Goal: Navigation & Orientation: Find specific page/section

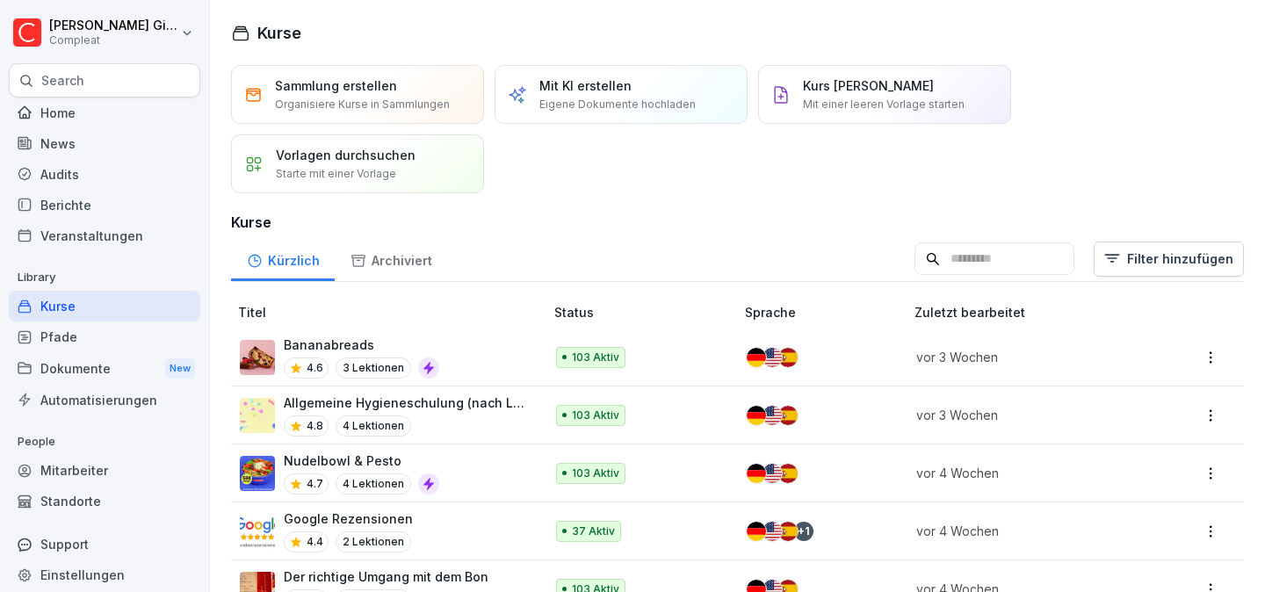
click at [137, 103] on div "Home" at bounding box center [104, 112] width 191 height 31
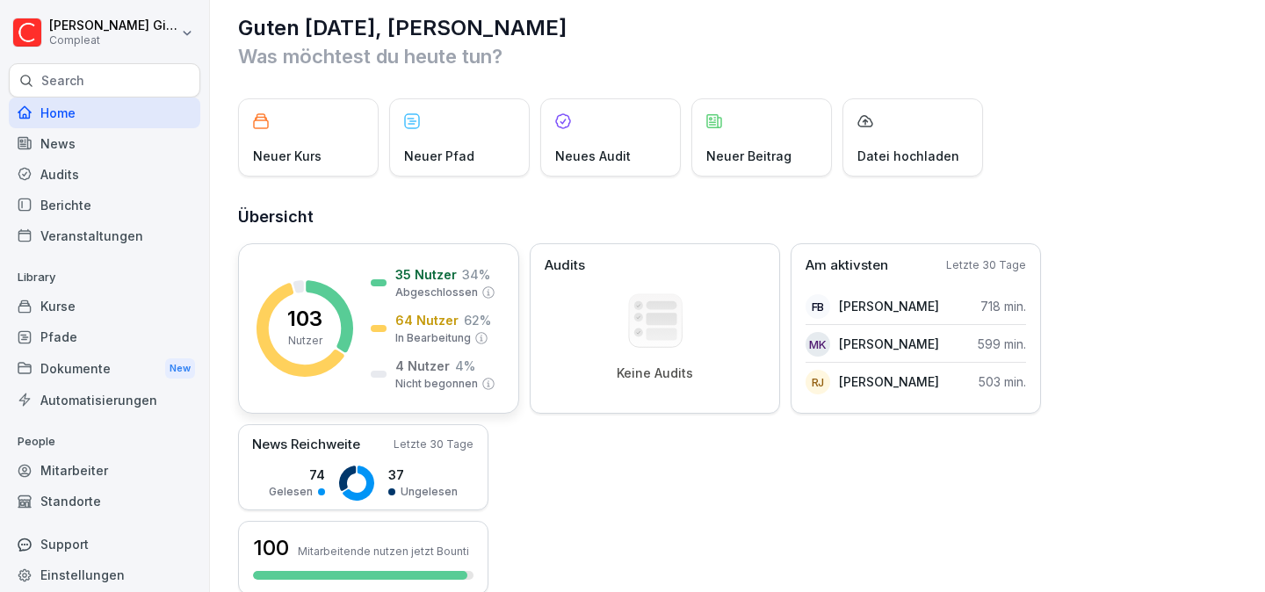
scroll to position [18, 0]
click at [92, 310] on div "Kurse" at bounding box center [104, 306] width 191 height 31
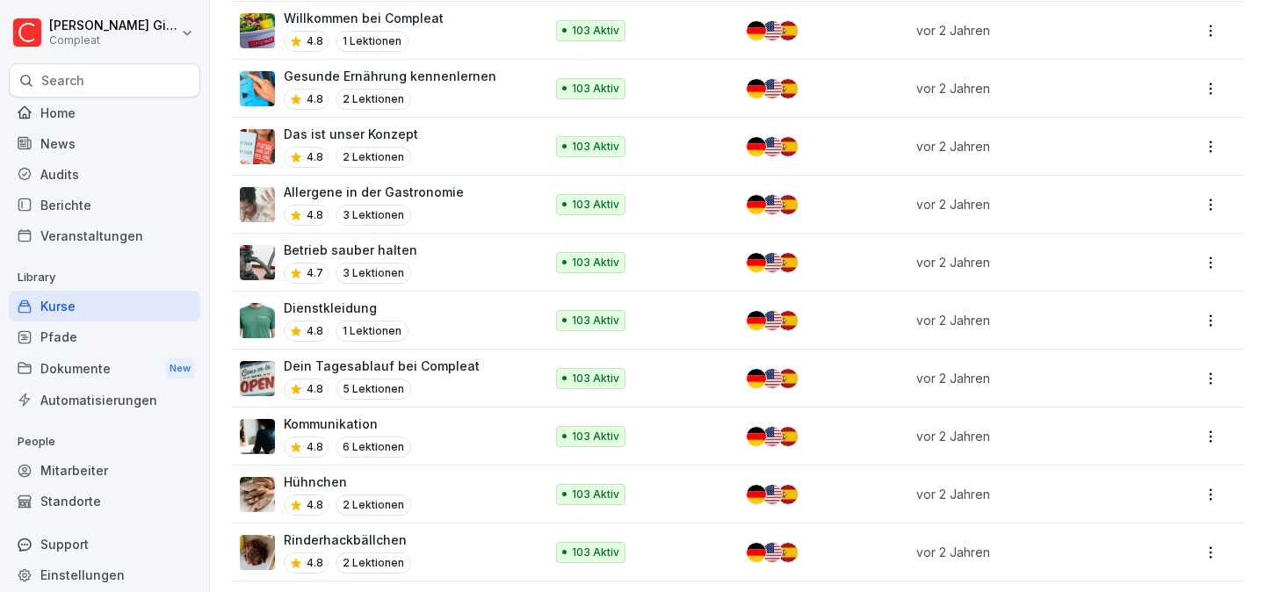
scroll to position [4300, 0]
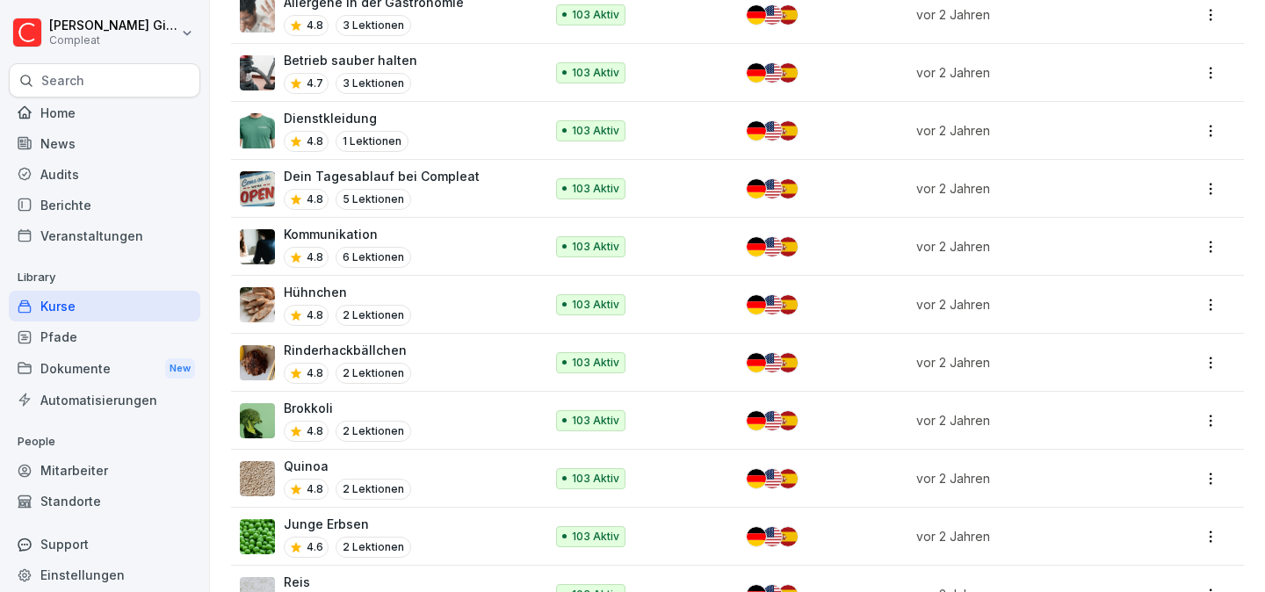
click at [105, 343] on div "Pfade" at bounding box center [104, 336] width 191 height 31
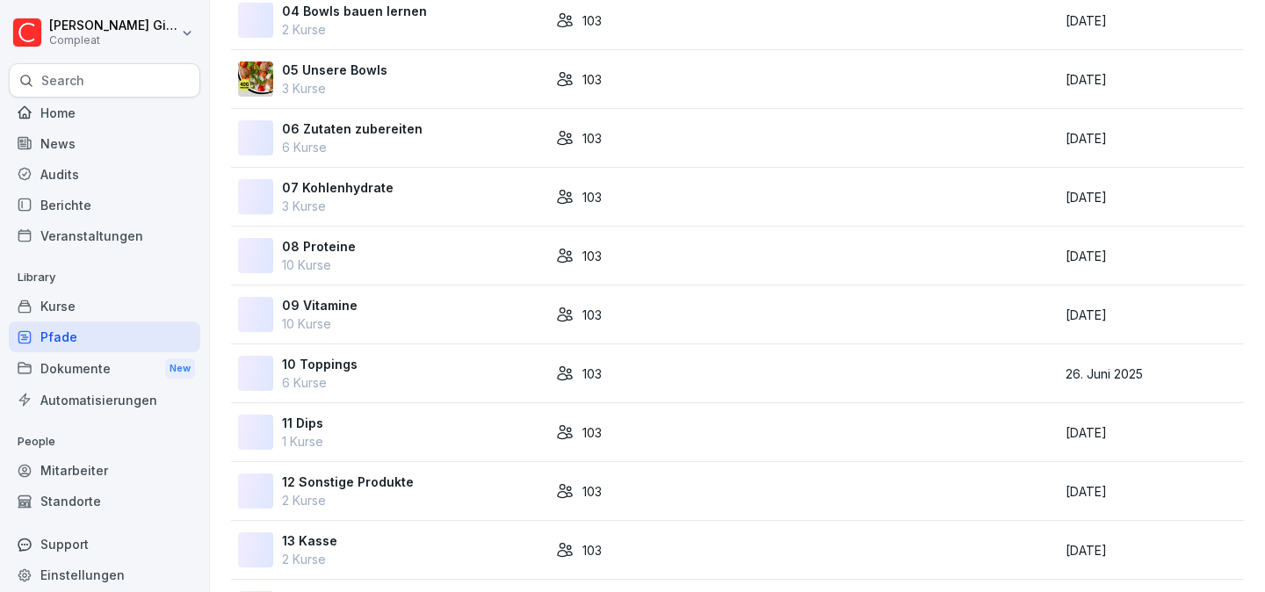
scroll to position [704, 0]
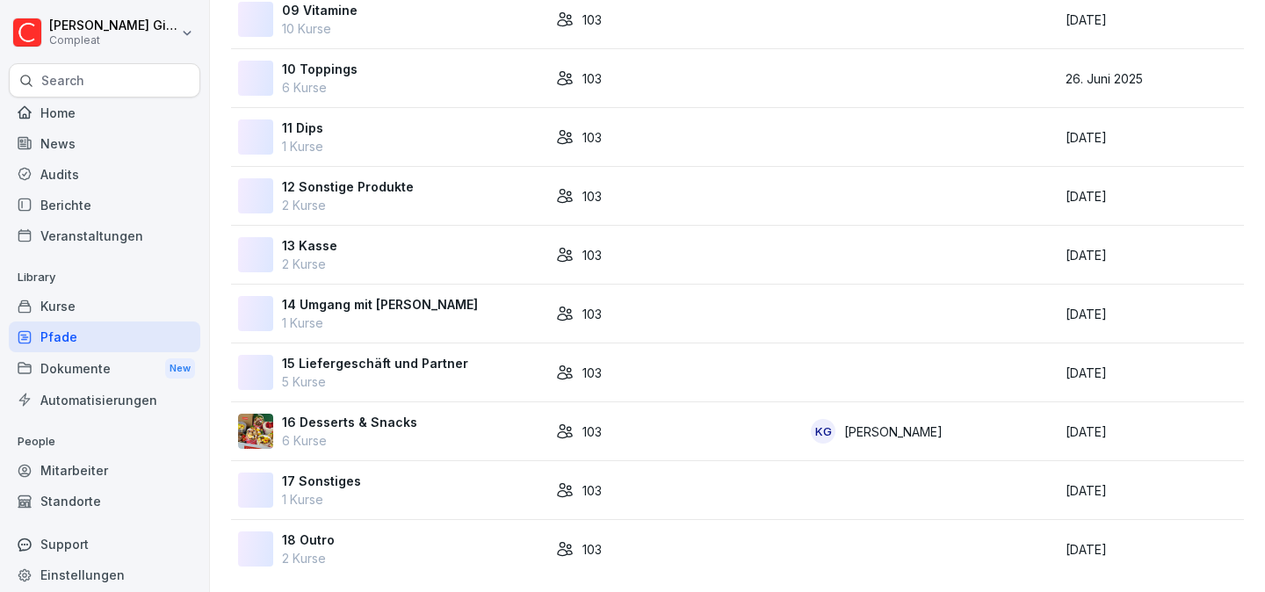
click at [430, 311] on div "14 Umgang mit Ware 1 Kurse" at bounding box center [390, 313] width 304 height 37
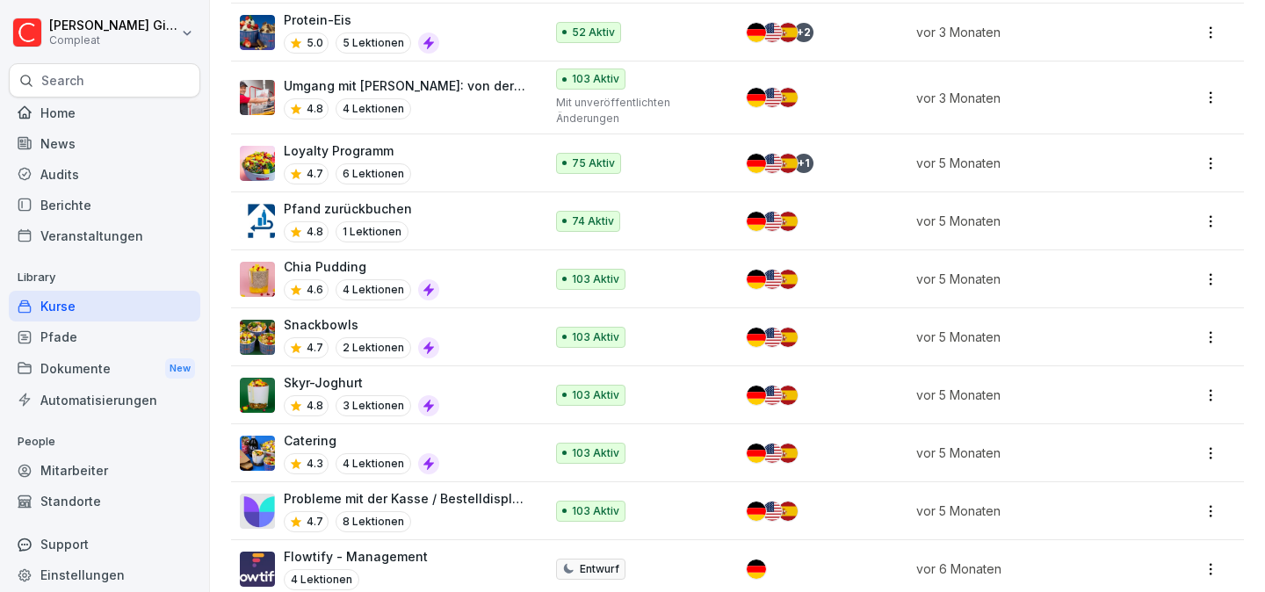
scroll to position [2076, 0]
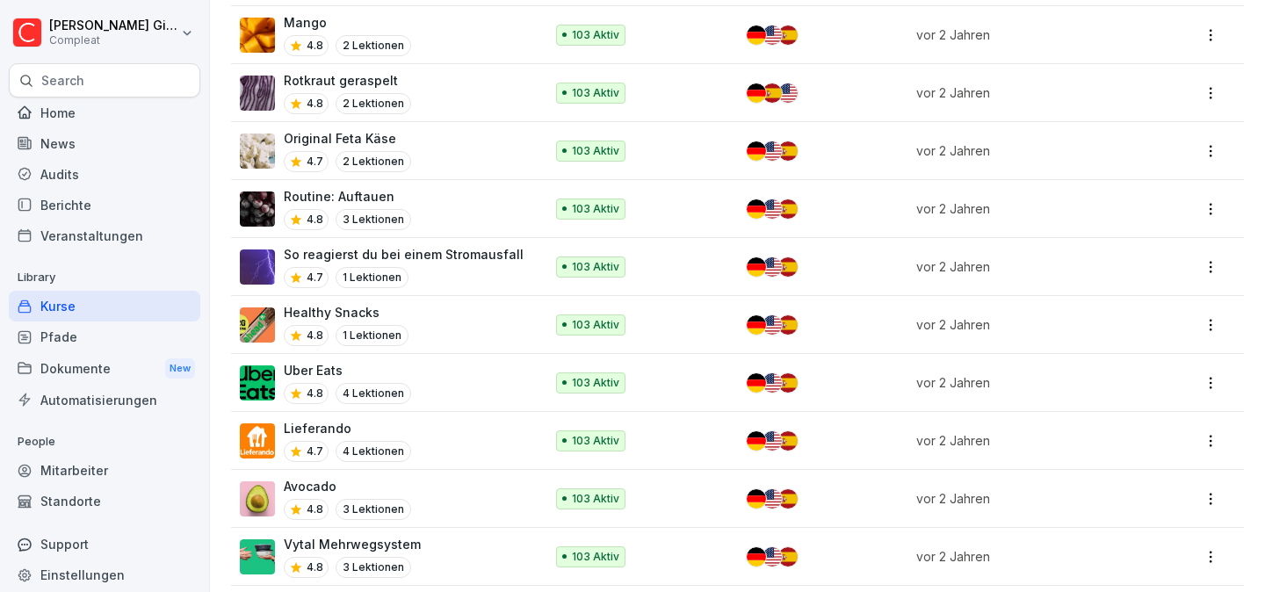
click at [90, 344] on div "Pfade" at bounding box center [104, 336] width 191 height 31
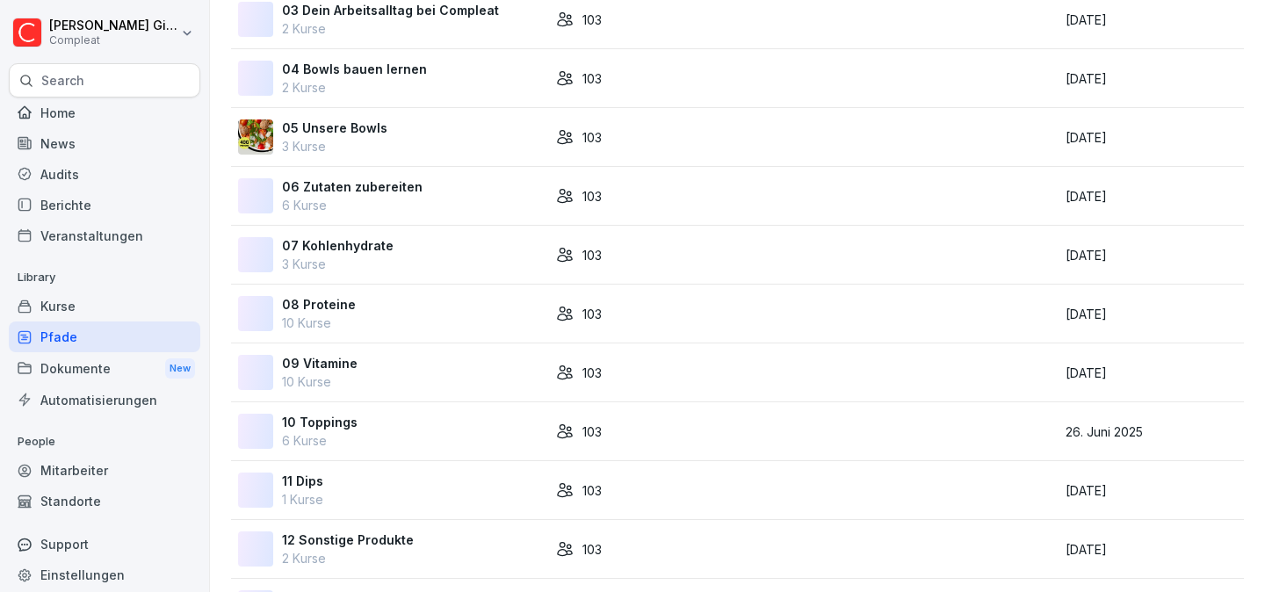
scroll to position [704, 0]
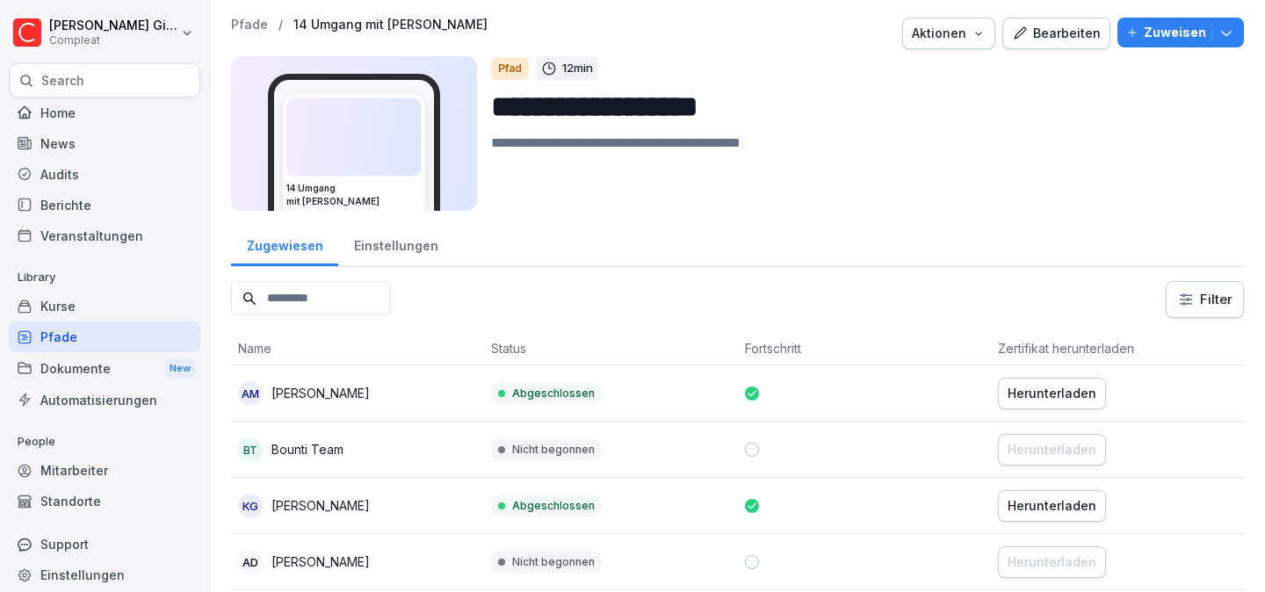
click at [1060, 29] on div "Bearbeiten" at bounding box center [1056, 33] width 89 height 19
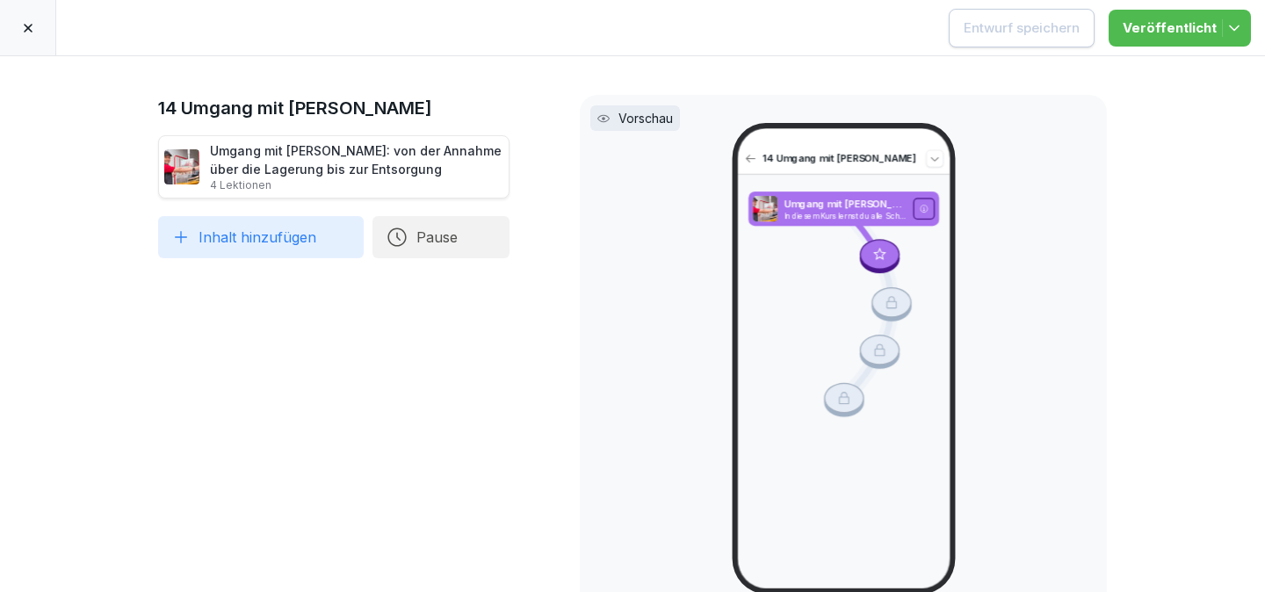
click at [416, 105] on h1 "14 Umgang mit [PERSON_NAME]" at bounding box center [333, 108] width 351 height 26
click at [32, 32] on icon at bounding box center [28, 28] width 14 height 14
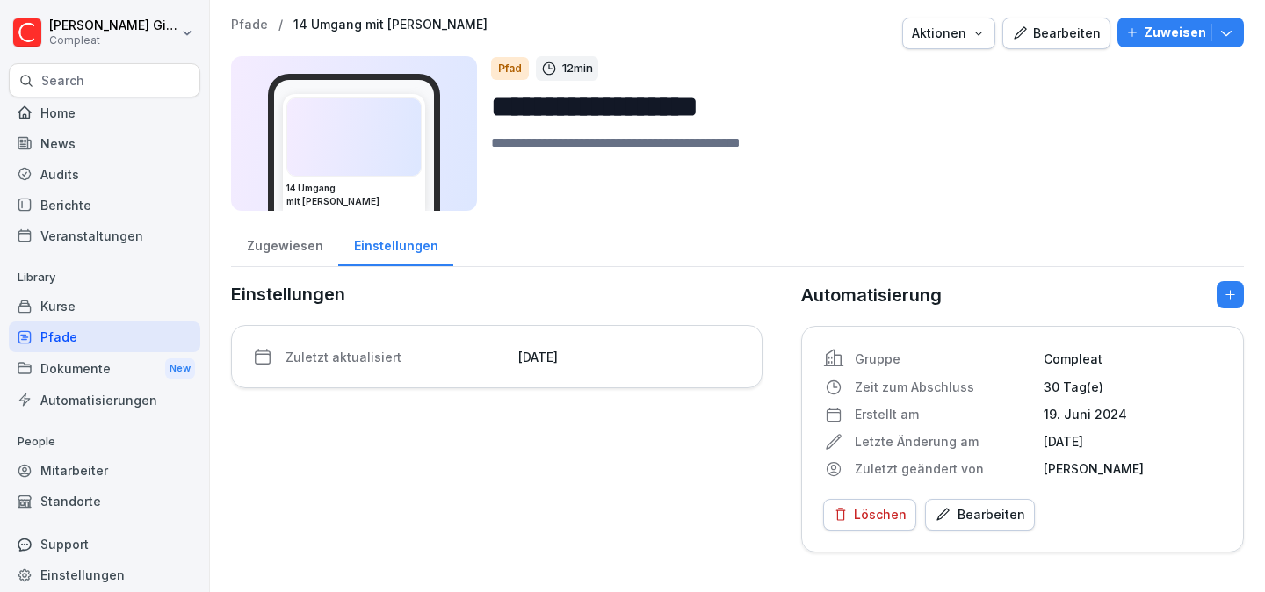
click at [97, 337] on div "Pfade" at bounding box center [104, 336] width 191 height 31
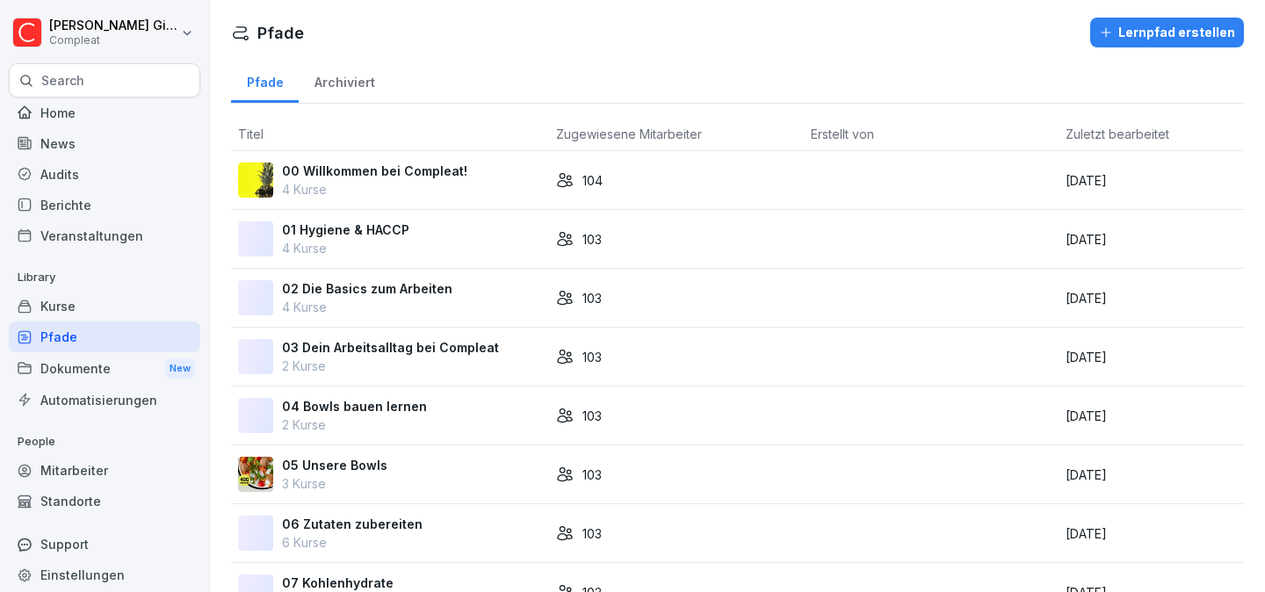
click at [420, 458] on div "05 Unsere Bowls 3 Kurse" at bounding box center [390, 474] width 304 height 37
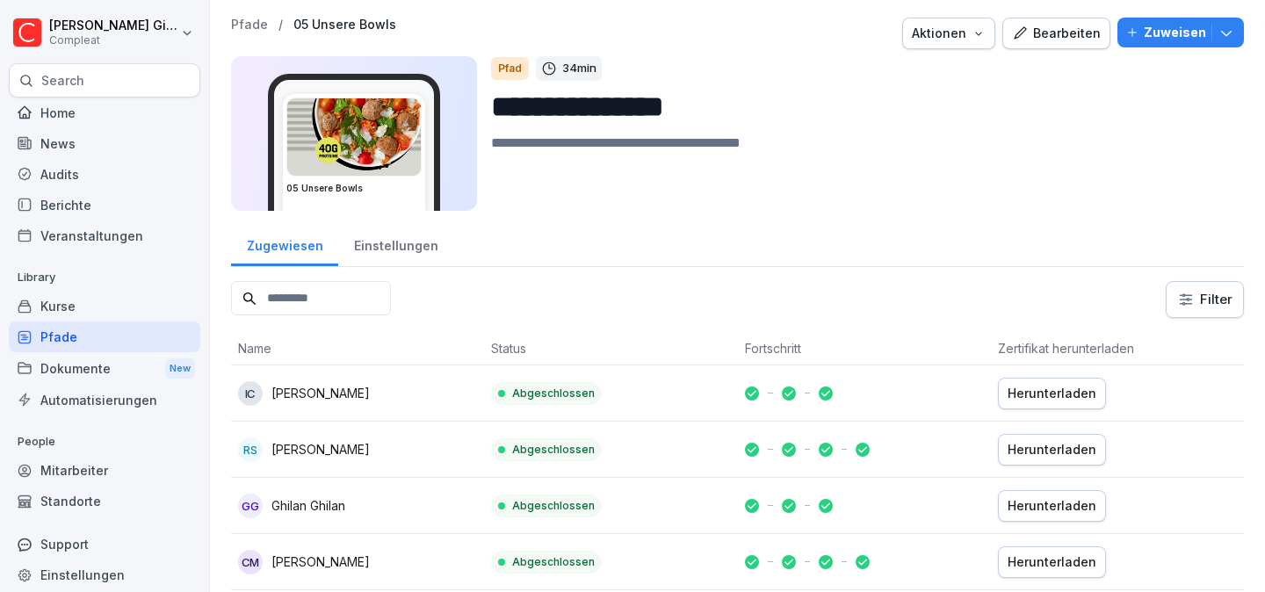
click at [1040, 57] on div "Pfad 34 min" at bounding box center [860, 68] width 739 height 25
click at [1043, 39] on div "Bearbeiten" at bounding box center [1056, 33] width 89 height 19
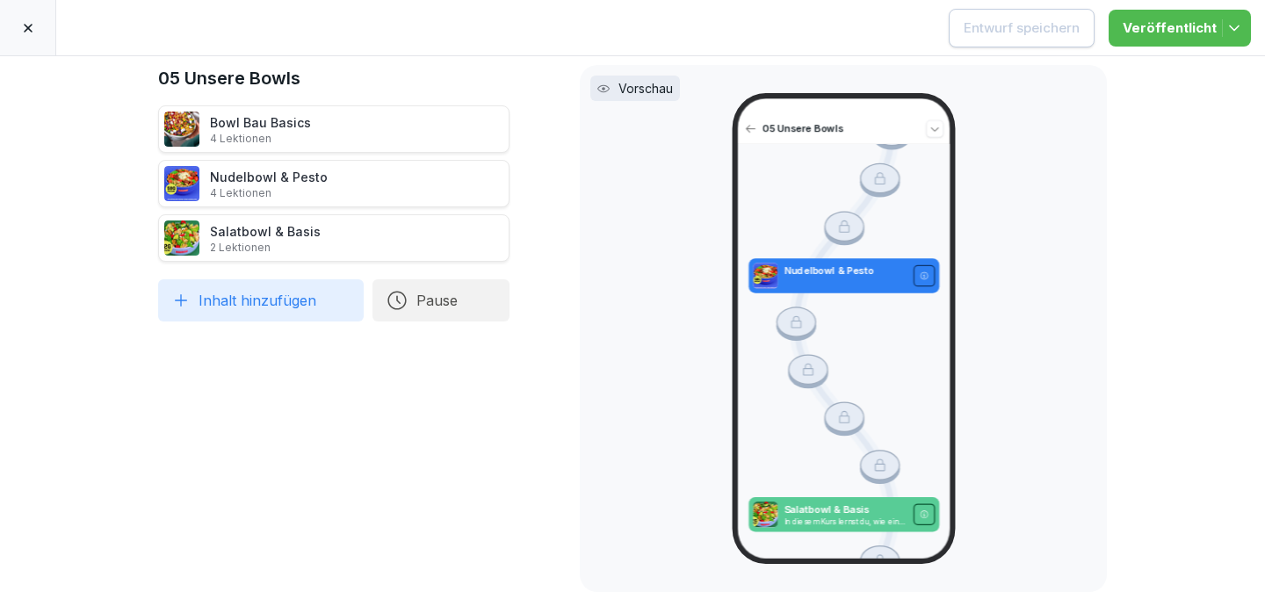
scroll to position [348, 0]
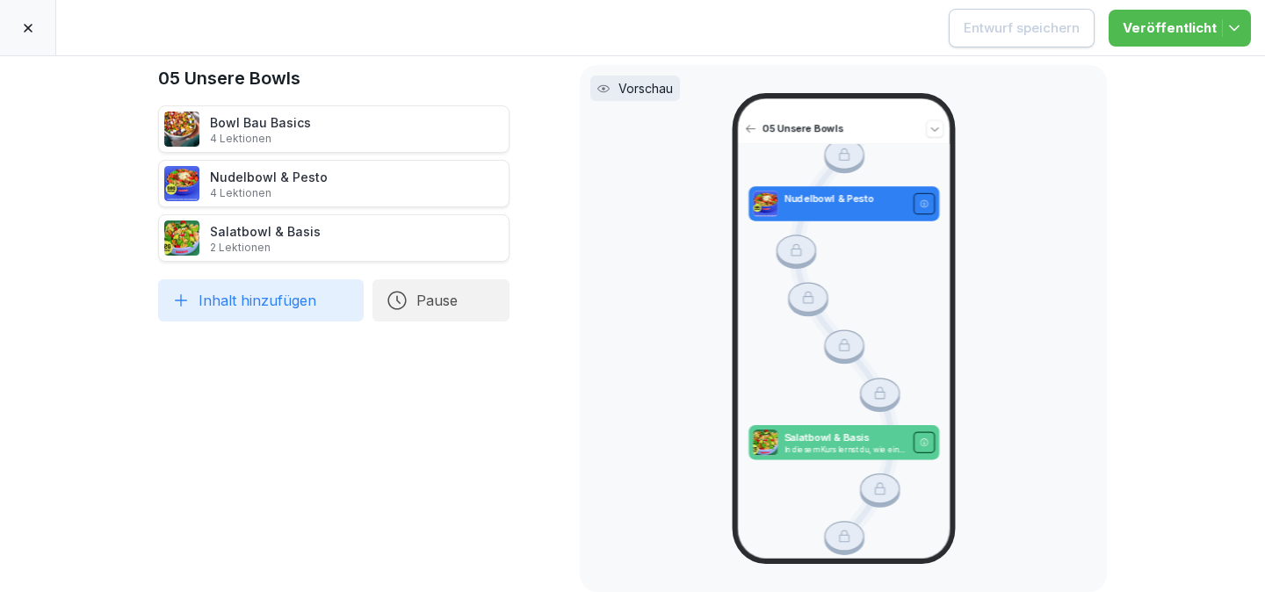
click at [34, 19] on div at bounding box center [28, 27] width 56 height 55
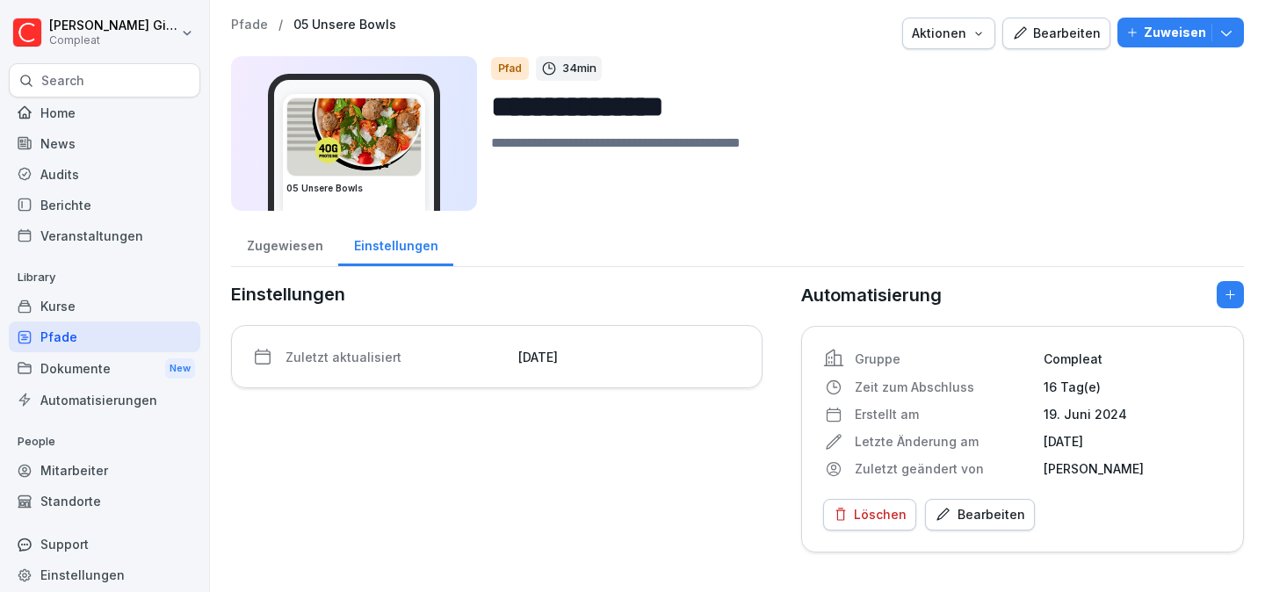
click at [77, 330] on div "Pfade" at bounding box center [104, 336] width 191 height 31
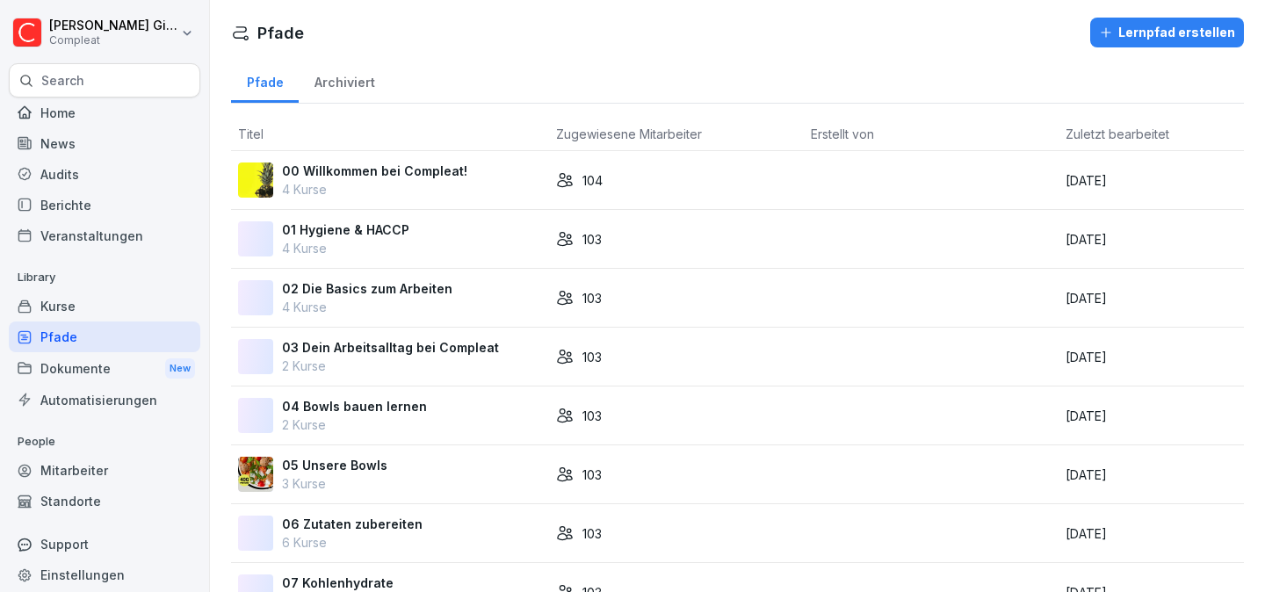
click at [322, 176] on p "00 Willkommen bei Compleat!" at bounding box center [374, 171] width 185 height 18
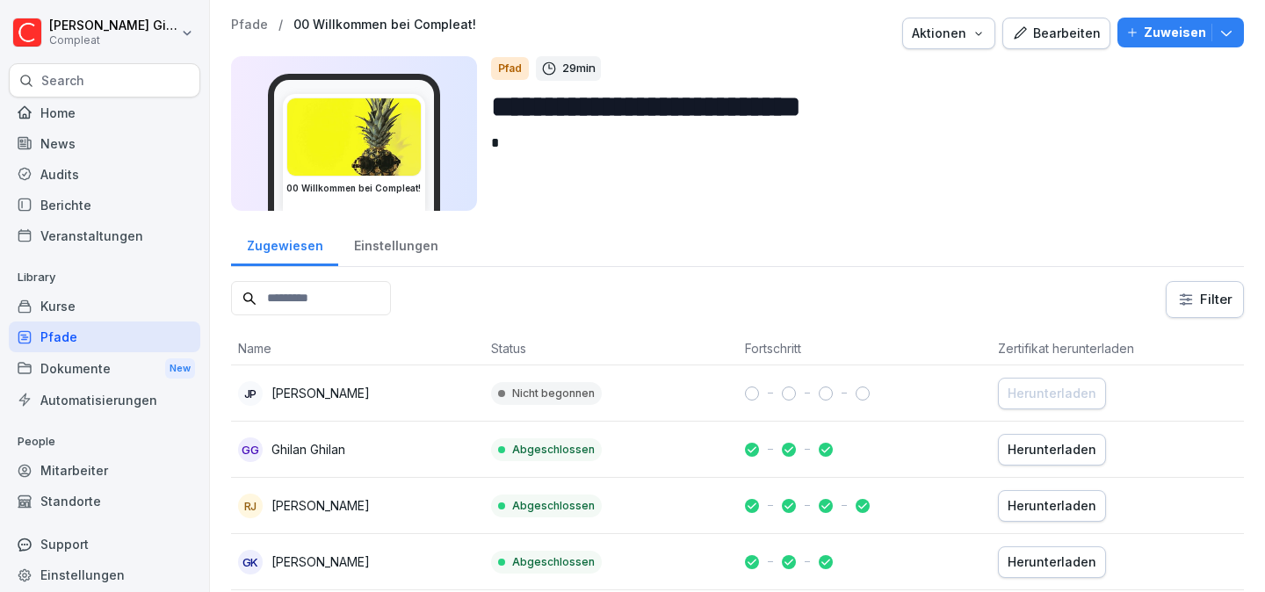
click at [798, 111] on input "**********" at bounding box center [860, 106] width 739 height 45
click at [923, 108] on input "**********" at bounding box center [860, 106] width 739 height 45
type input "**********"
click at [68, 325] on div "Pfade" at bounding box center [104, 336] width 191 height 31
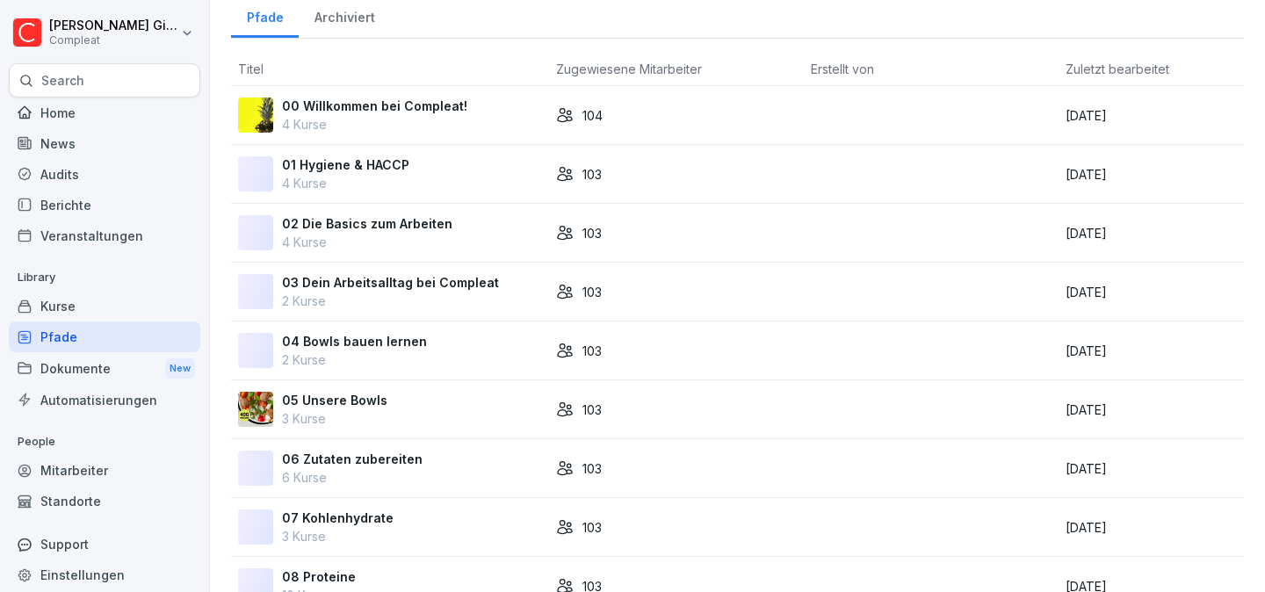
scroll to position [90, 0]
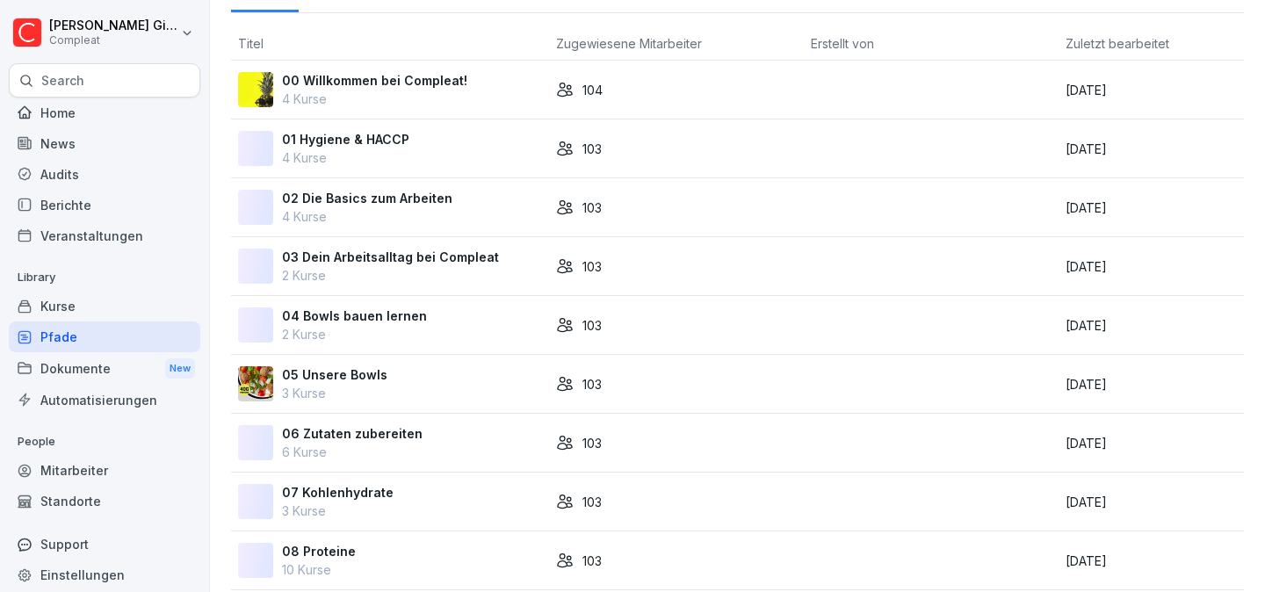
click at [104, 375] on div "Dokumente New" at bounding box center [104, 368] width 191 height 32
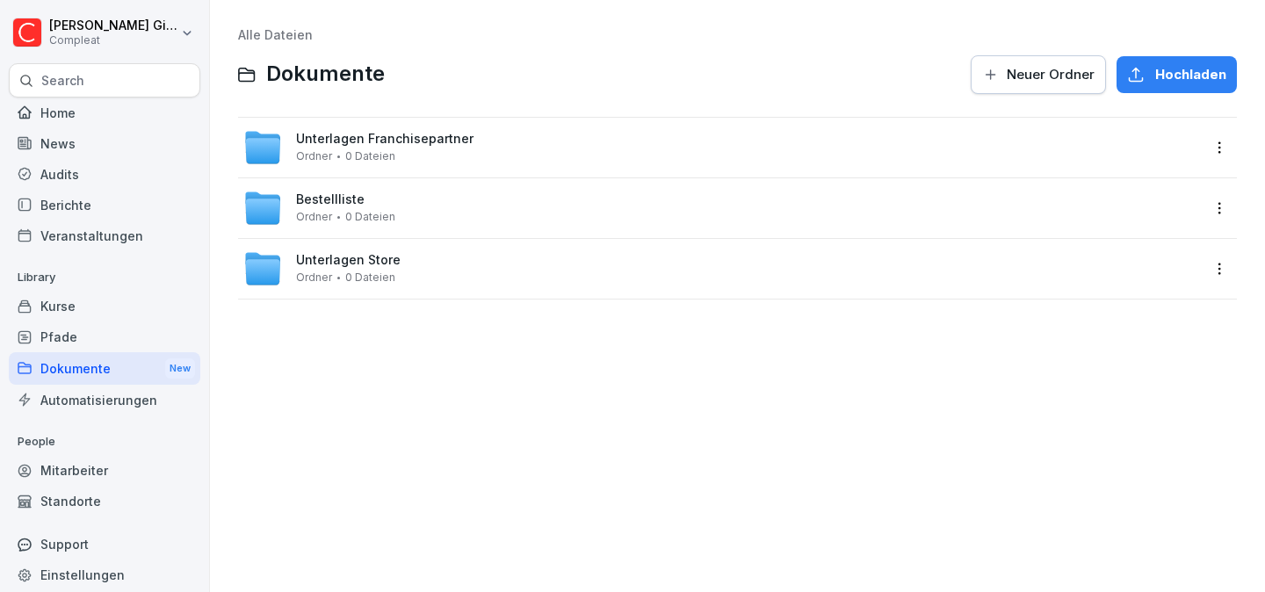
click at [334, 258] on span "Unterlagen Store" at bounding box center [348, 260] width 105 height 15
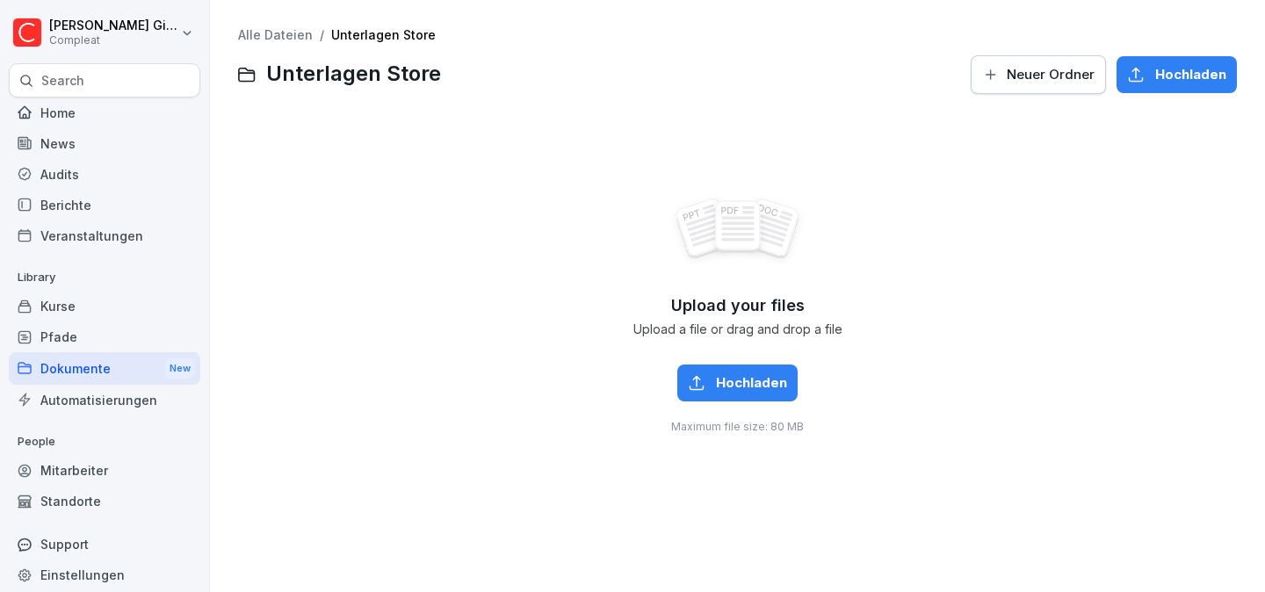
click at [305, 34] on link "Alle Dateien" at bounding box center [275, 34] width 75 height 15
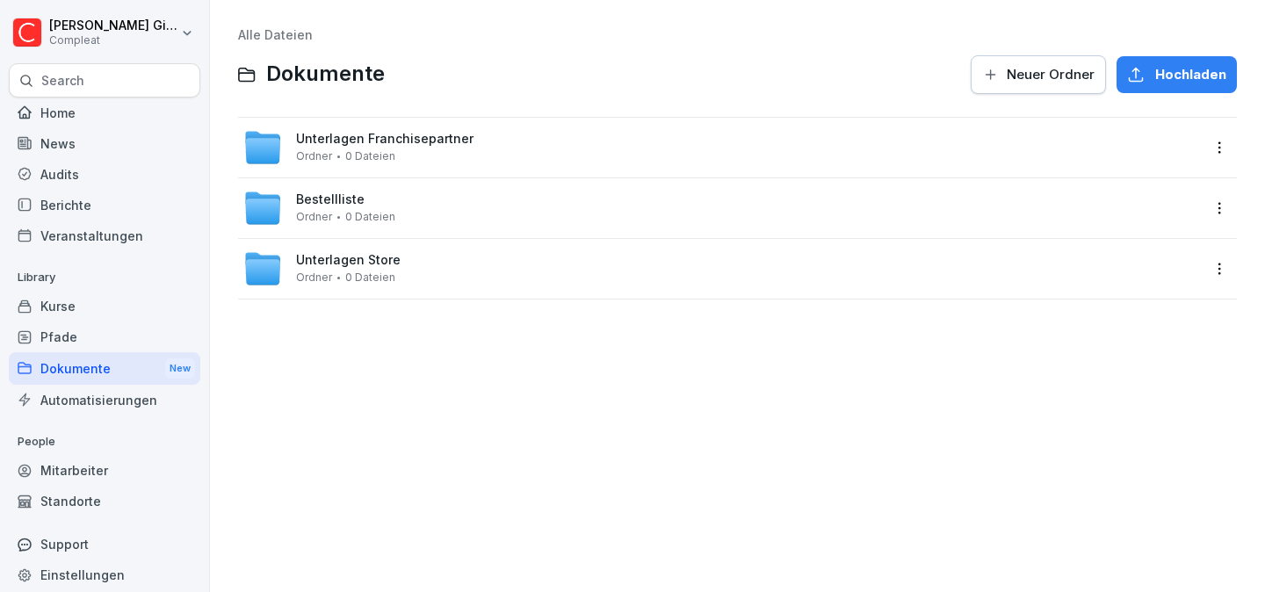
click at [1201, 152] on html "Kevin Gimpel Compleat Search Home News Audits Berichte Veranstaltungen Library …" at bounding box center [632, 296] width 1265 height 592
click at [661, 152] on html "Kevin Gimpel Compleat Search Home News Audits Berichte Veranstaltungen Library …" at bounding box center [632, 296] width 1265 height 592
click at [659, 152] on div "Unterlagen Franchisepartner Ordner 0 Dateien" at bounding box center [721, 147] width 957 height 39
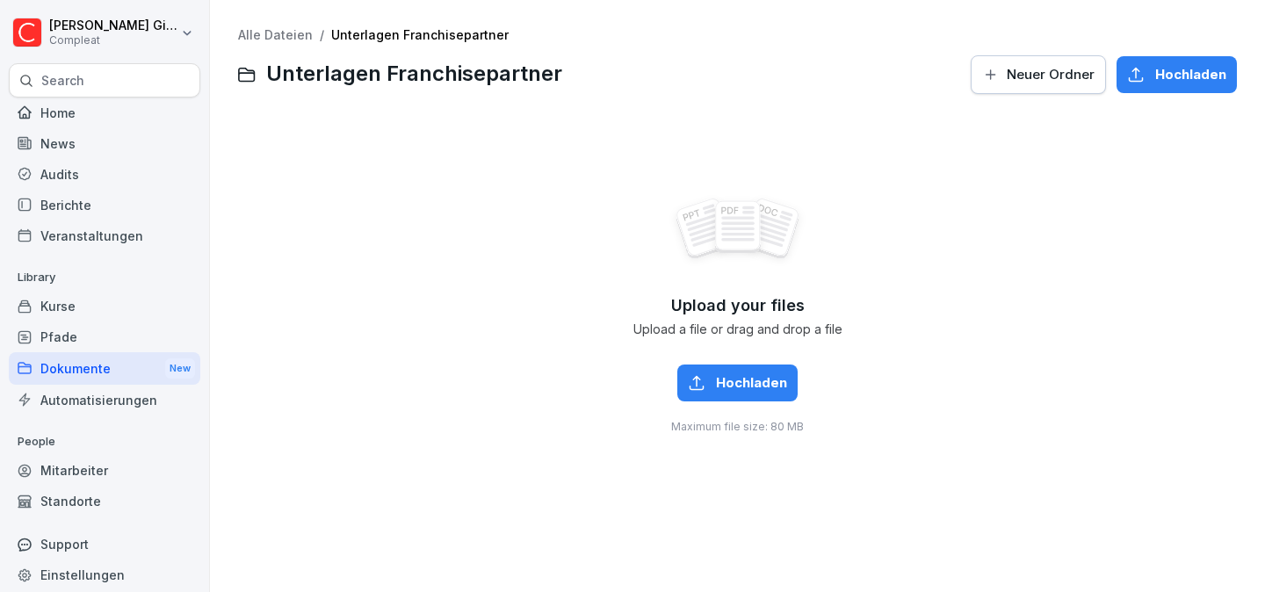
click at [282, 39] on link "Alle Dateien" at bounding box center [275, 34] width 75 height 15
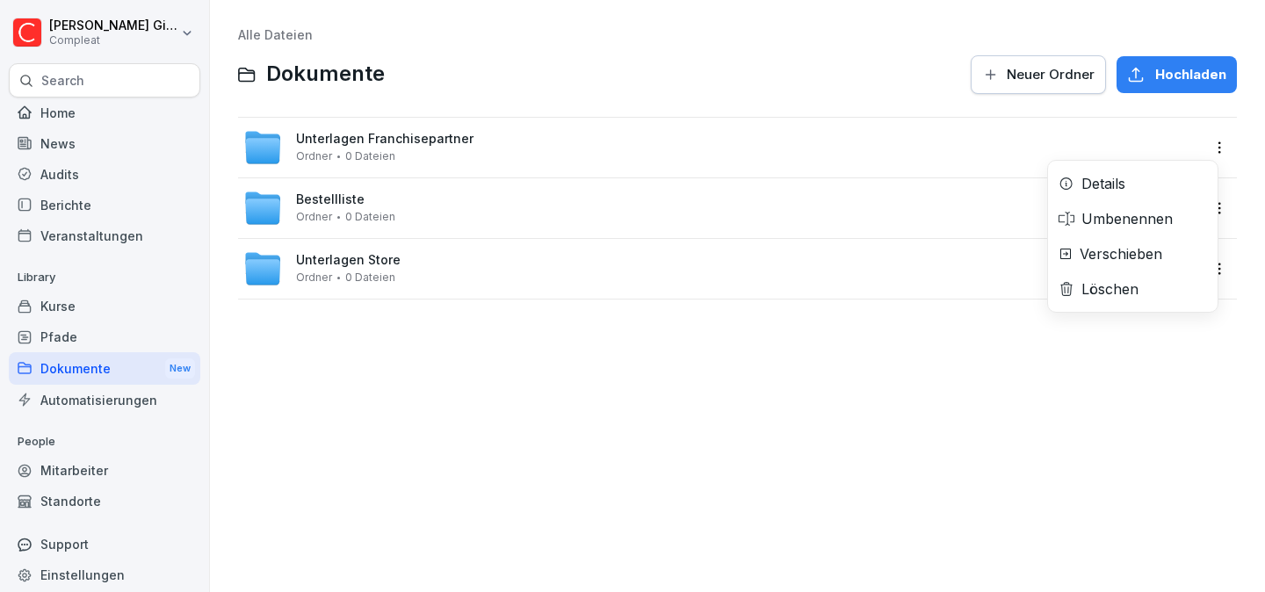
click at [1202, 155] on html "Kevin Gimpel Compleat Search Home News Audits Berichte Veranstaltungen Library …" at bounding box center [632, 296] width 1265 height 592
click at [1123, 187] on div "Details" at bounding box center [1103, 183] width 44 height 21
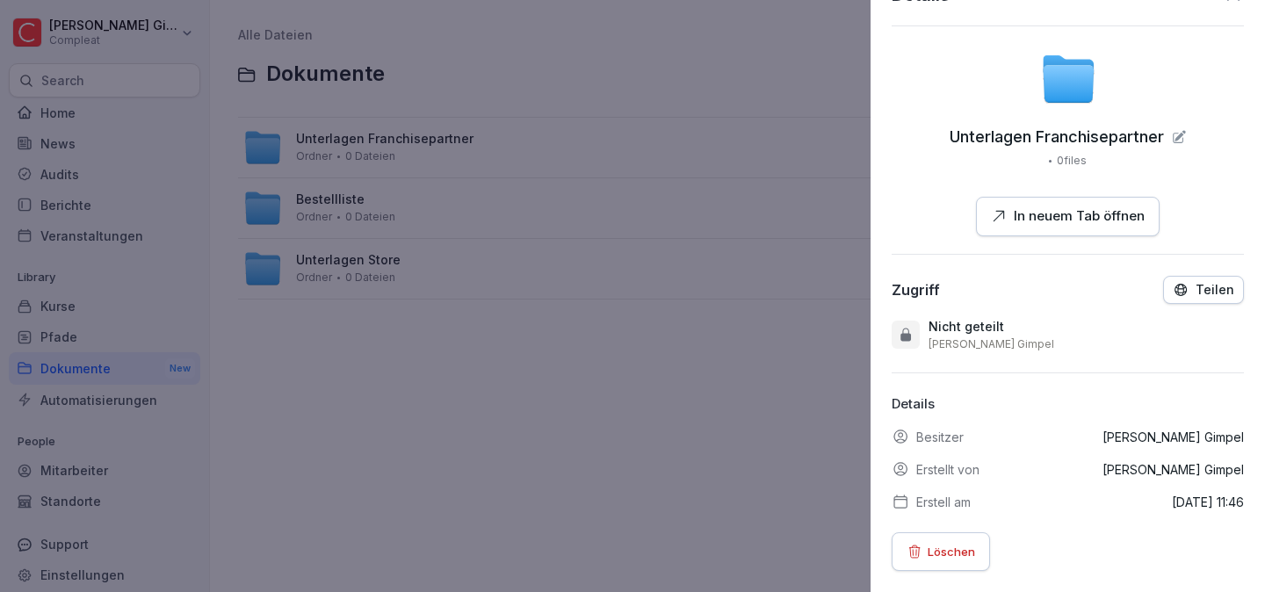
scroll to position [53, 0]
click at [1163, 281] on button "Teilen" at bounding box center [1203, 290] width 81 height 28
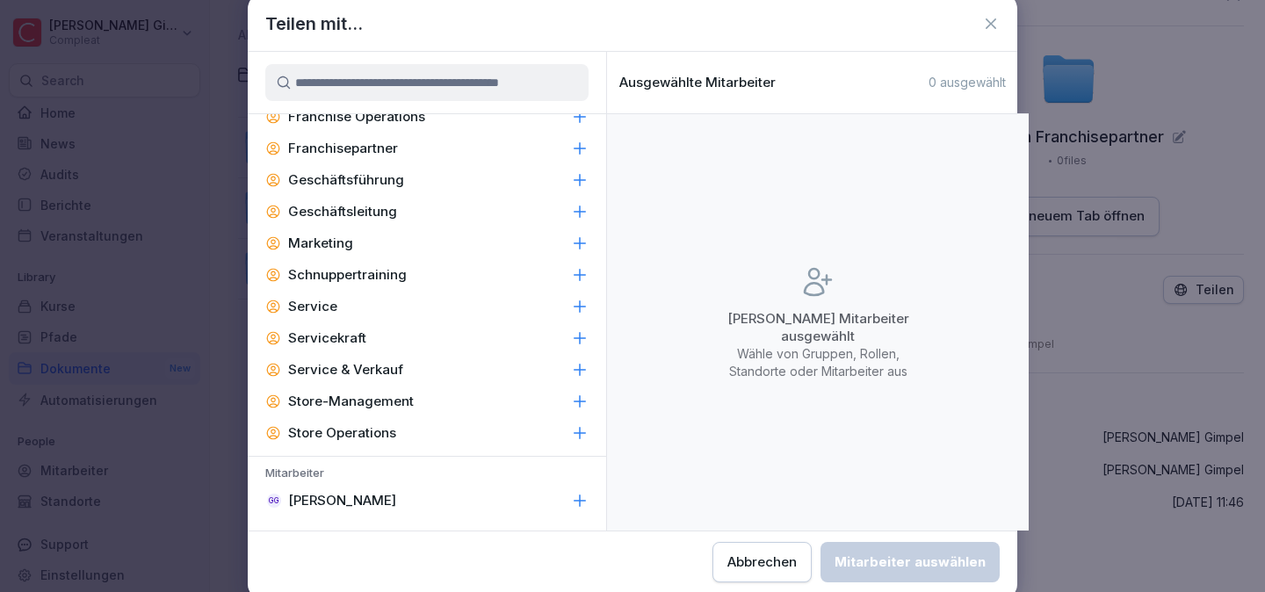
scroll to position [302, 0]
click at [571, 147] on icon at bounding box center [580, 150] width 18 height 18
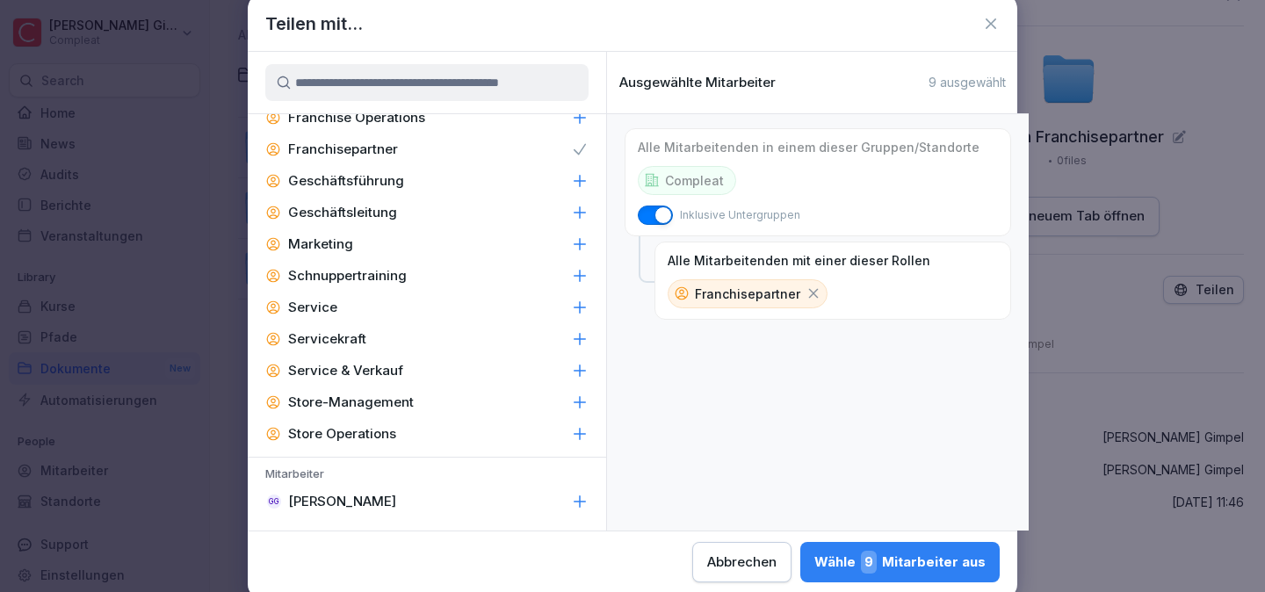
click at [1004, 25] on div "Teilen mit..." at bounding box center [632, 24] width 769 height 26
click at [1000, 22] on div "Teilen mit..." at bounding box center [632, 24] width 769 height 26
click at [995, 22] on icon at bounding box center [991, 24] width 18 height 18
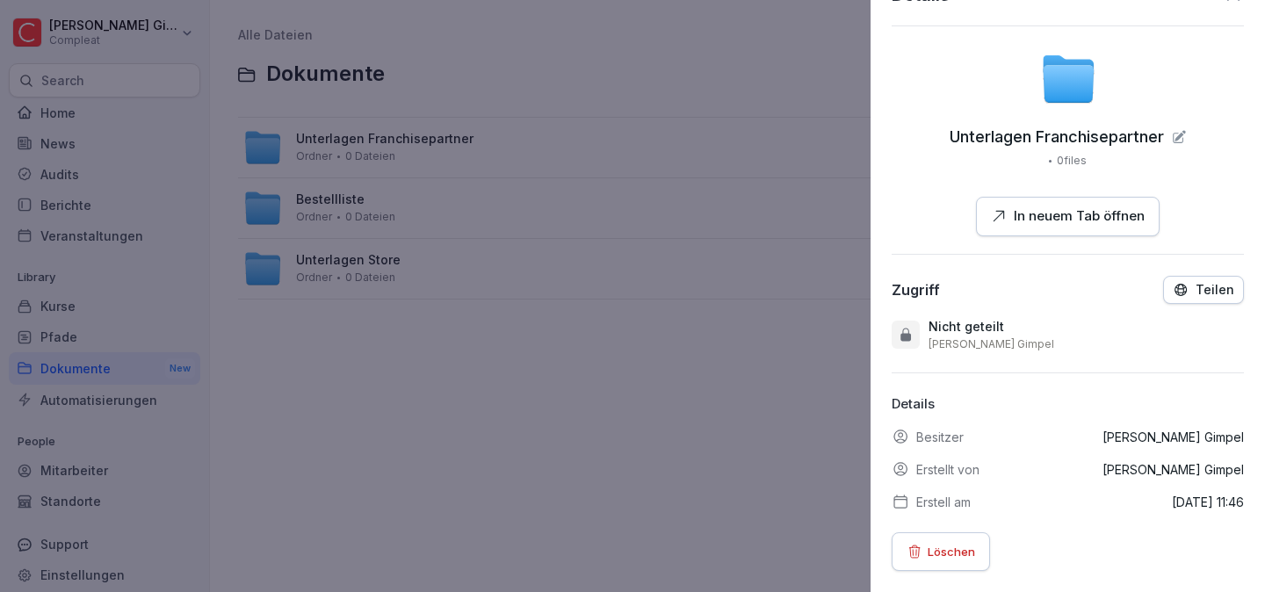
click at [591, 377] on div at bounding box center [632, 296] width 1265 height 592
